Goal: Information Seeking & Learning: Learn about a topic

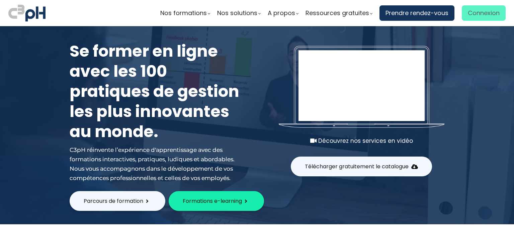
click at [478, 13] on span "Connexion" at bounding box center [484, 13] width 32 height 10
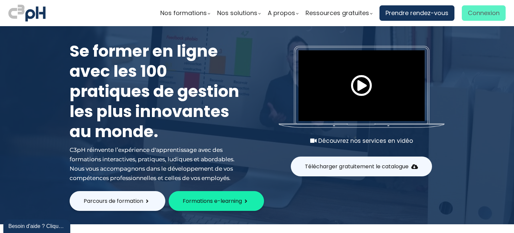
click at [480, 14] on span "Connexion" at bounding box center [484, 13] width 32 height 10
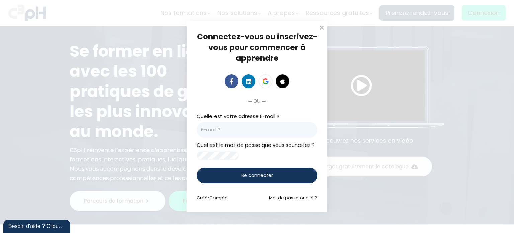
click at [219, 129] on input "email" at bounding box center [257, 130] width 121 height 16
type input "Anne-Marie.Gregoire@et.eurofinsca.com"
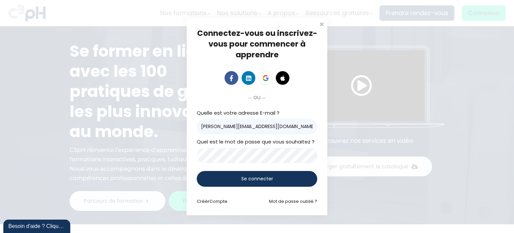
click at [250, 180] on span "Se connecter" at bounding box center [257, 178] width 32 height 7
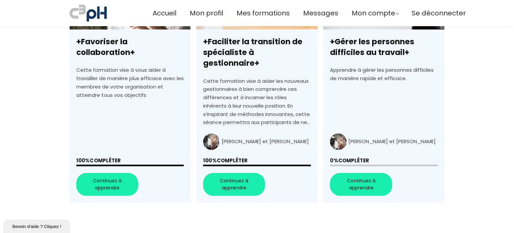
scroll to position [268, 0]
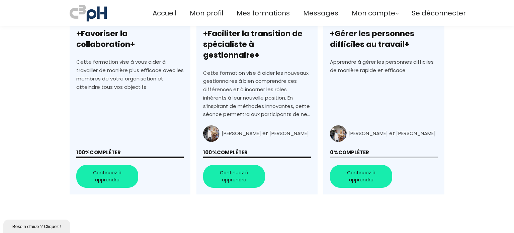
click at [352, 169] on link "+Gérer les personnes difficiles au travail+" at bounding box center [384, 73] width 121 height 241
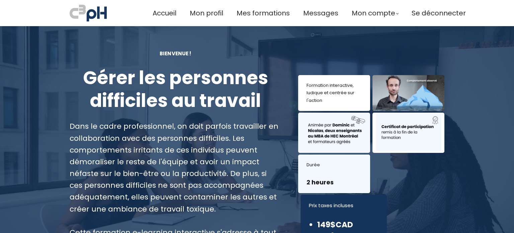
scroll to position [134, 0]
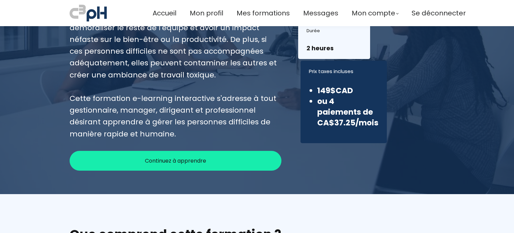
click at [191, 167] on div "Continuez à apprendre" at bounding box center [176, 161] width 212 height 20
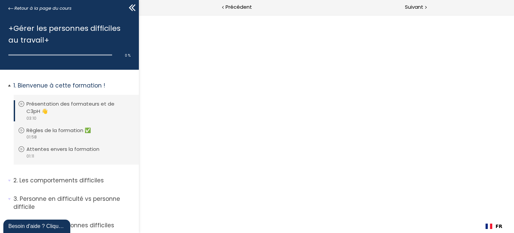
click at [83, 109] on p "Présentation des formateurs et de C3pH 👋" at bounding box center [79, 107] width 107 height 15
click at [21, 102] on icon at bounding box center [21, 103] width 7 height 7
click at [251, 9] on span "Précédent" at bounding box center [239, 7] width 26 height 8
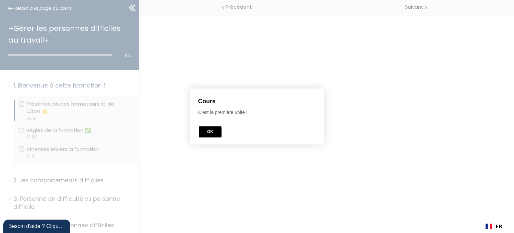
click at [213, 130] on button "OK" at bounding box center [210, 131] width 23 height 11
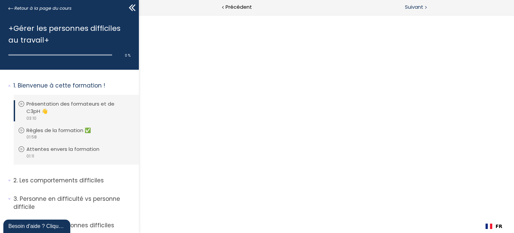
click at [419, 8] on span "Suivant" at bounding box center [414, 7] width 18 height 8
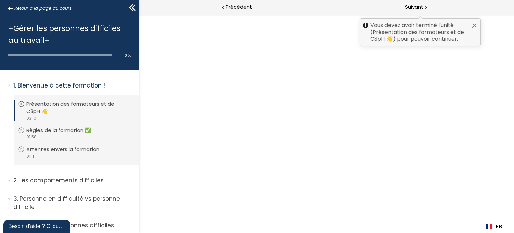
click at [263, 120] on div at bounding box center [326, 124] width 375 height 218
click at [64, 105] on p "Présentation des formateurs et de C3pH 👋" at bounding box center [79, 107] width 107 height 15
click at [34, 113] on p "Présentation des formateurs et de C3pH 👋" at bounding box center [79, 107] width 107 height 15
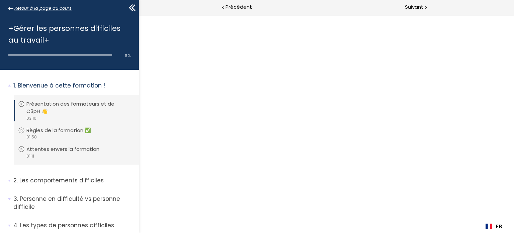
click at [50, 5] on span "Retour à la page du cours" at bounding box center [42, 8] width 57 height 7
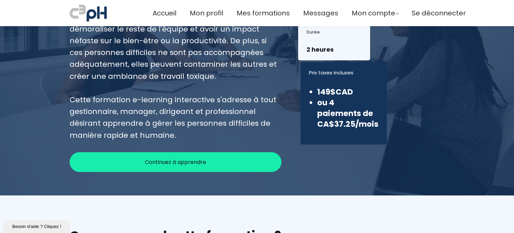
scroll to position [134, 0]
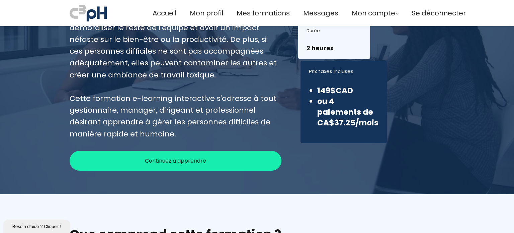
click at [194, 162] on span "Continuez à apprendre" at bounding box center [175, 160] width 61 height 8
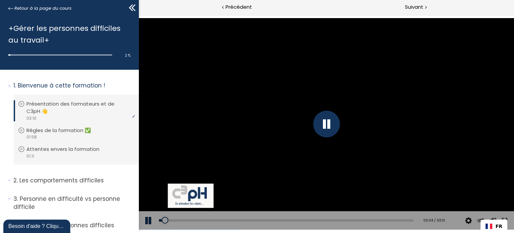
click at [149, 220] on button at bounding box center [149, 220] width 20 height 19
click at [148, 220] on button at bounding box center [149, 220] width 20 height 19
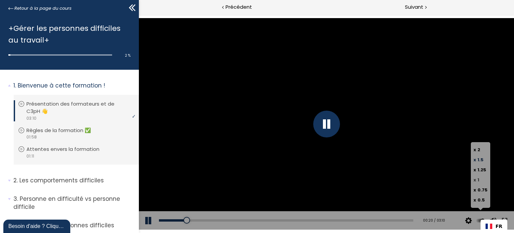
click at [476, 178] on span "x" at bounding box center [475, 180] width 3 height 6
click at [139, 15] on input "x 1" at bounding box center [139, 15] width 0 height 0
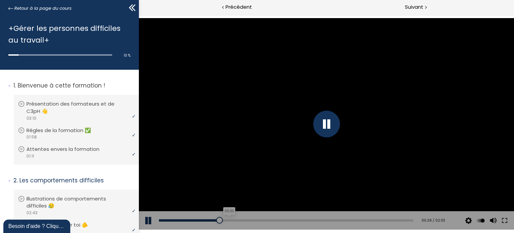
click at [229, 219] on div "00:33" at bounding box center [286, 220] width 255 height 2
click at [237, 220] on div "00:37" at bounding box center [286, 220] width 255 height 2
click at [250, 220] on div "00:44" at bounding box center [286, 220] width 255 height 2
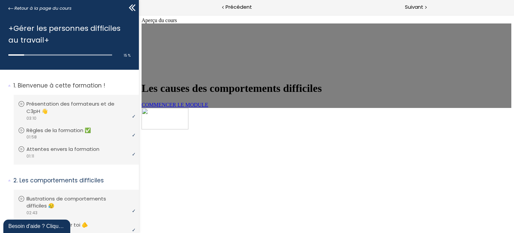
click at [192, 108] on span "COMMENCER LE MODULE" at bounding box center [174, 105] width 67 height 6
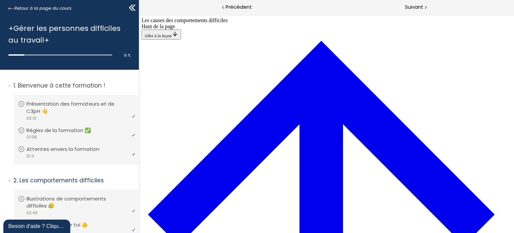
scroll to position [339, 0]
drag, startPoint x: 272, startPoint y: 160, endPoint x: 291, endPoint y: 69, distance: 93.3
drag, startPoint x: 279, startPoint y: 43, endPoint x: 300, endPoint y: 43, distance: 20.8
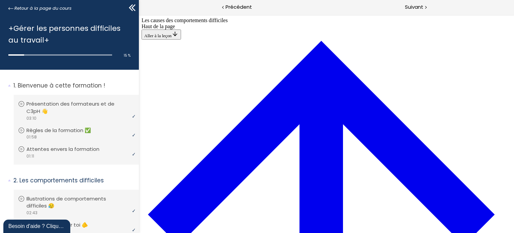
drag, startPoint x: 287, startPoint y: 220, endPoint x: 304, endPoint y: 176, distance: 47.6
drag, startPoint x: 263, startPoint y: 116, endPoint x: 282, endPoint y: 85, distance: 36.5
drag, startPoint x: 283, startPoint y: 161, endPoint x: 302, endPoint y: 99, distance: 64.5
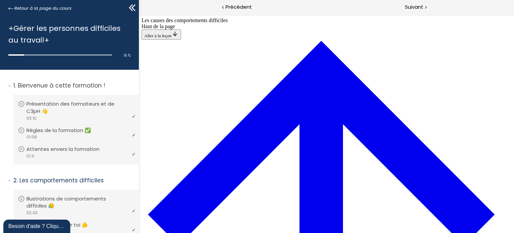
scroll to position [374, 0]
drag, startPoint x: 290, startPoint y: 127, endPoint x: 308, endPoint y: 127, distance: 18.4
drag, startPoint x: 304, startPoint y: 150, endPoint x: 314, endPoint y: 149, distance: 9.4
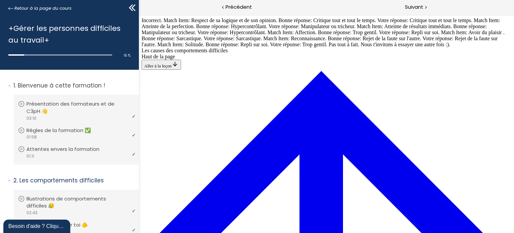
scroll to position [355, 0]
drag, startPoint x: 284, startPoint y: 79, endPoint x: 282, endPoint y: 95, distance: 16.2
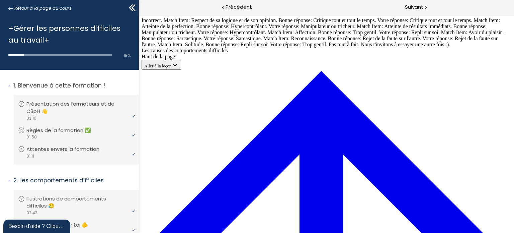
scroll to position [307, 0]
drag, startPoint x: 237, startPoint y: 68, endPoint x: 257, endPoint y: 192, distance: 125.2
drag, startPoint x: 264, startPoint y: 159, endPoint x: 283, endPoint y: 160, distance: 18.8
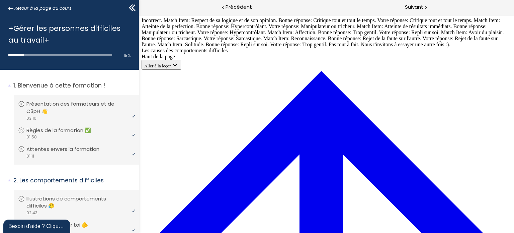
drag, startPoint x: 276, startPoint y: 186, endPoint x: 296, endPoint y: 95, distance: 92.9
drag, startPoint x: 283, startPoint y: 183, endPoint x: 304, endPoint y: 183, distance: 21.8
drag, startPoint x: 291, startPoint y: 100, endPoint x: 308, endPoint y: 133, distance: 36.3
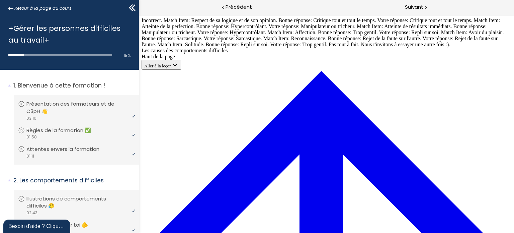
drag, startPoint x: 279, startPoint y: 100, endPoint x: 286, endPoint y: 102, distance: 7.6
drag, startPoint x: 277, startPoint y: 70, endPoint x: 298, endPoint y: 70, distance: 21.1
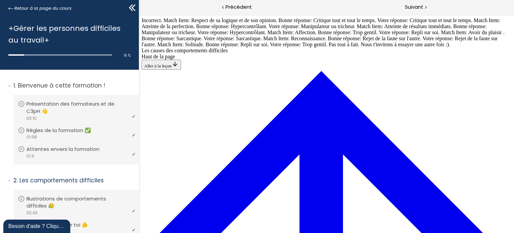
drag, startPoint x: 291, startPoint y: 176, endPoint x: 308, endPoint y: 116, distance: 61.7
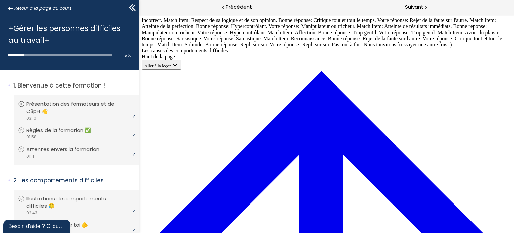
drag, startPoint x: 288, startPoint y: 60, endPoint x: 307, endPoint y: 152, distance: 94.8
drag, startPoint x: 271, startPoint y: 51, endPoint x: 291, endPoint y: 203, distance: 153.8
drag, startPoint x: 286, startPoint y: 182, endPoint x: 307, endPoint y: 181, distance: 21.1
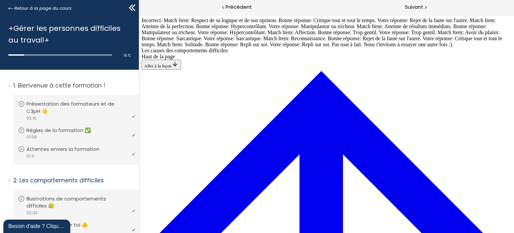
drag, startPoint x: 294, startPoint y: 155, endPoint x: 311, endPoint y: 155, distance: 16.8
drag, startPoint x: 291, startPoint y: 93, endPoint x: 309, endPoint y: 94, distance: 18.4
drag, startPoint x: 293, startPoint y: 118, endPoint x: 312, endPoint y: 116, distance: 19.5
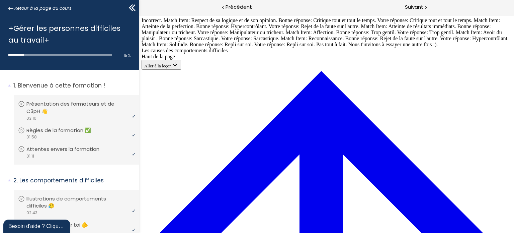
scroll to position [283, 0]
drag, startPoint x: 275, startPoint y: 213, endPoint x: 291, endPoint y: 93, distance: 120.6
drag, startPoint x: 284, startPoint y: 131, endPoint x: 300, endPoint y: 158, distance: 31.2
drag, startPoint x: 293, startPoint y: 172, endPoint x: 311, endPoint y: 113, distance: 62.0
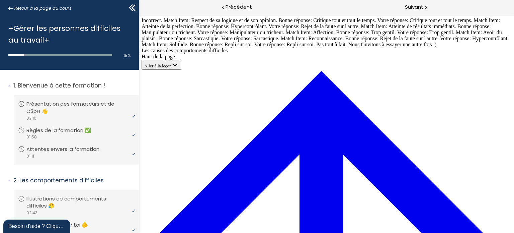
drag, startPoint x: 280, startPoint y: 174, endPoint x: 297, endPoint y: 144, distance: 33.9
drag, startPoint x: 286, startPoint y: 209, endPoint x: 305, endPoint y: 209, distance: 19.1
drag, startPoint x: 295, startPoint y: 178, endPoint x: 314, endPoint y: 56, distance: 123.1
drag, startPoint x: 280, startPoint y: 178, endPoint x: 302, endPoint y: 178, distance: 22.1
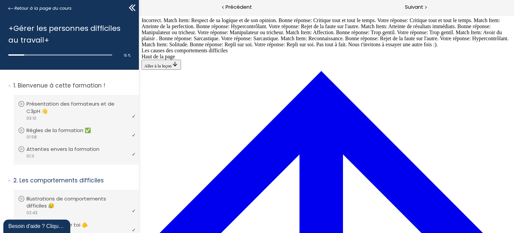
click at [425, 10] on div at bounding box center [426, 7] width 2 height 8
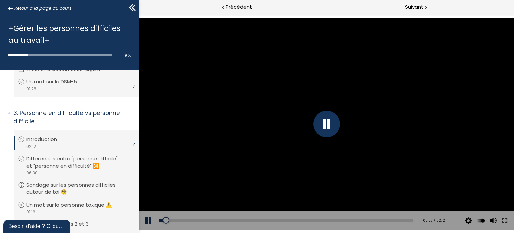
scroll to position [234, 0]
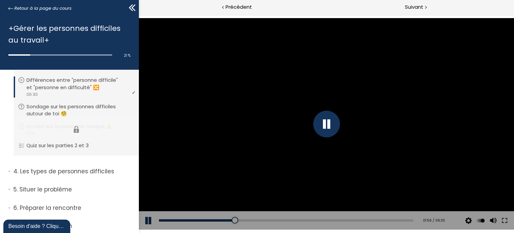
scroll to position [268, 0]
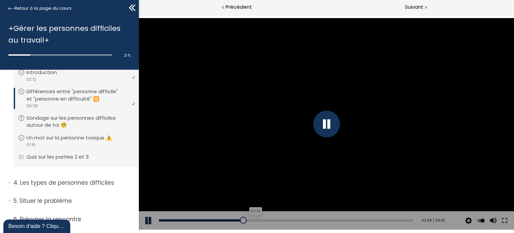
click at [252, 220] on div "02:26" at bounding box center [286, 220] width 255 height 2
